Goal: Task Accomplishment & Management: Manage account settings

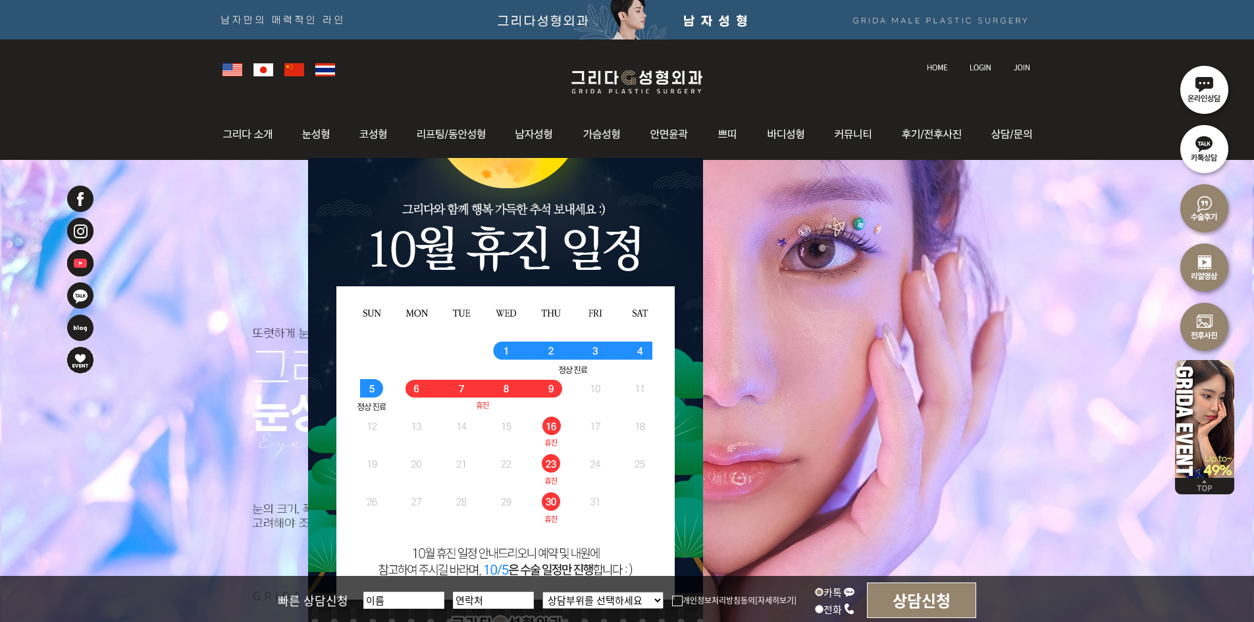
click at [977, 64] on img at bounding box center [981, 67] width 22 height 7
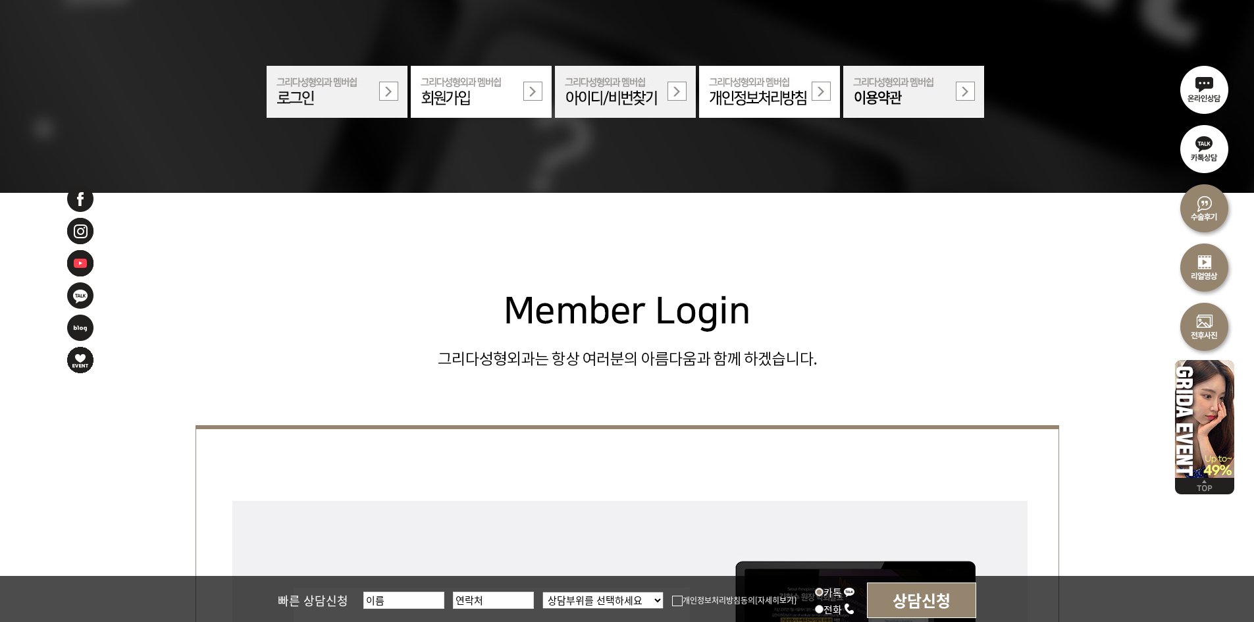
scroll to position [395, 0]
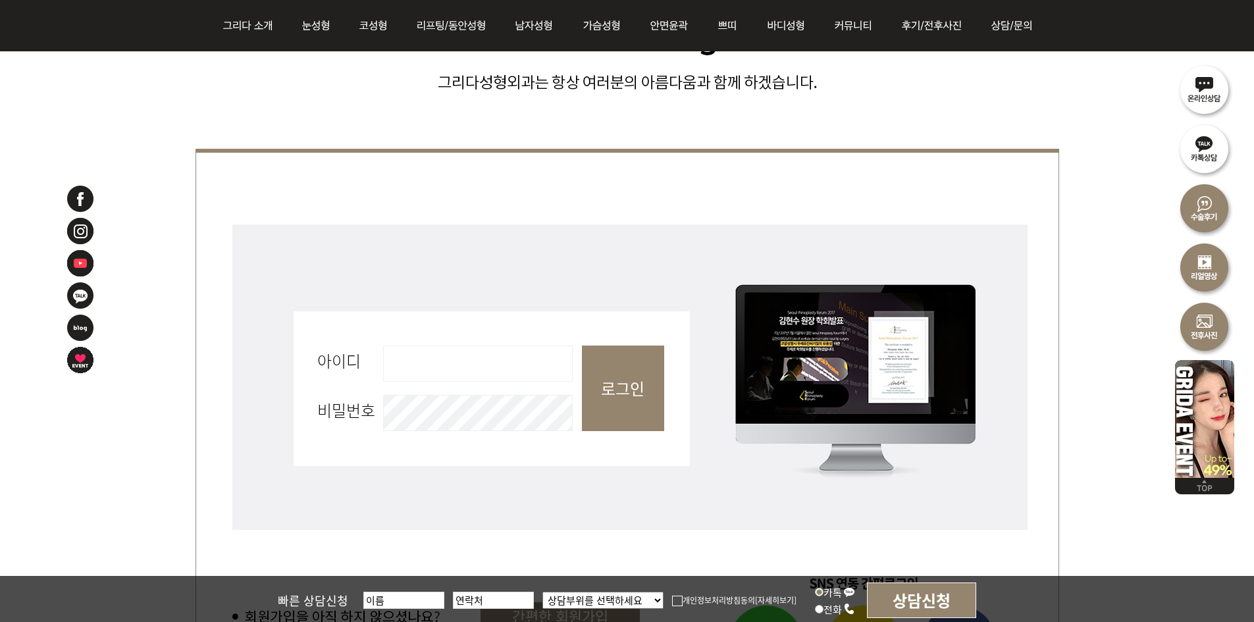
click at [474, 390] on fieldset "회원로그인 아이디 필수 비밀번호 필수 로그인" at bounding box center [628, 395] width 864 height 349
click at [481, 365] on input "아이디 필수" at bounding box center [478, 364] width 190 height 36
type input "admin"
click at [625, 381] on input "로그인" at bounding box center [623, 389] width 82 height 86
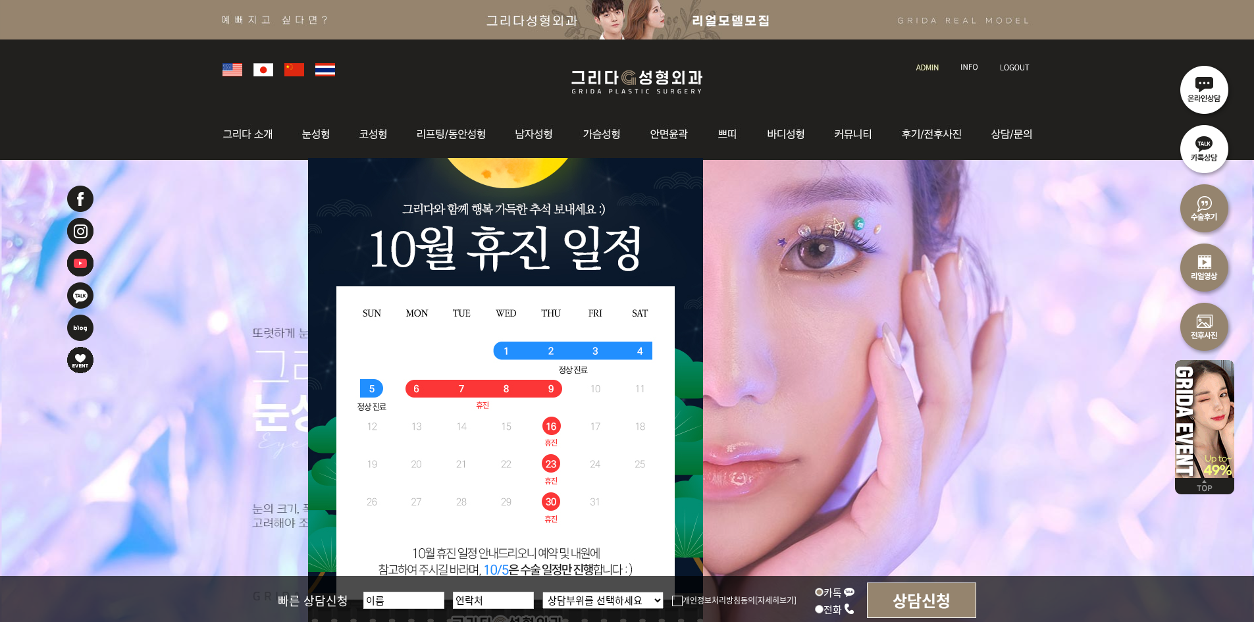
click at [916, 58] on link at bounding box center [929, 55] width 38 height 18
